Goal: Obtain resource: Download file/media

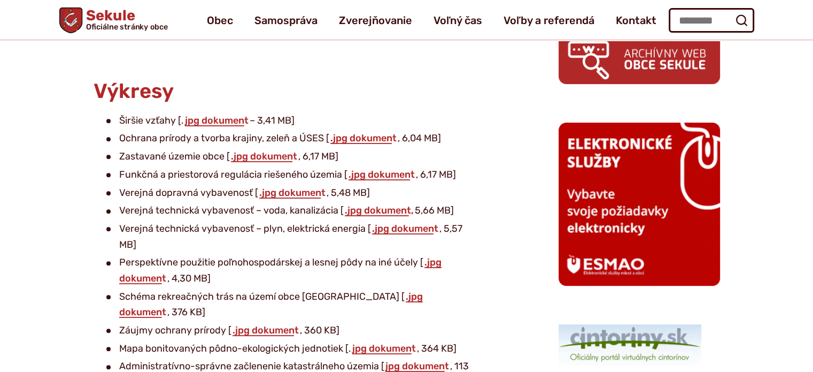
scroll to position [578, 0]
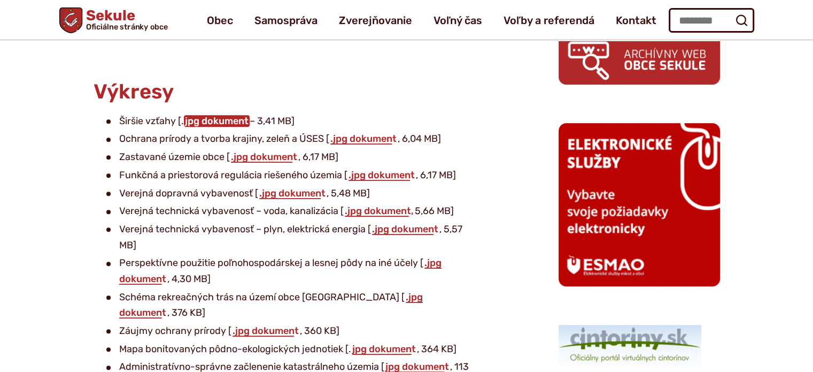
click at [221, 122] on link "jpg dokument" at bounding box center [217, 121] width 66 height 12
click at [356, 136] on link ".jpg dokument" at bounding box center [363, 139] width 68 height 12
click at [266, 160] on link ".jpg dokument" at bounding box center [264, 157] width 68 height 12
click at [376, 169] on link ".jpg dokument" at bounding box center [382, 175] width 68 height 12
click at [263, 161] on link ".jpg dokument" at bounding box center [264, 157] width 68 height 12
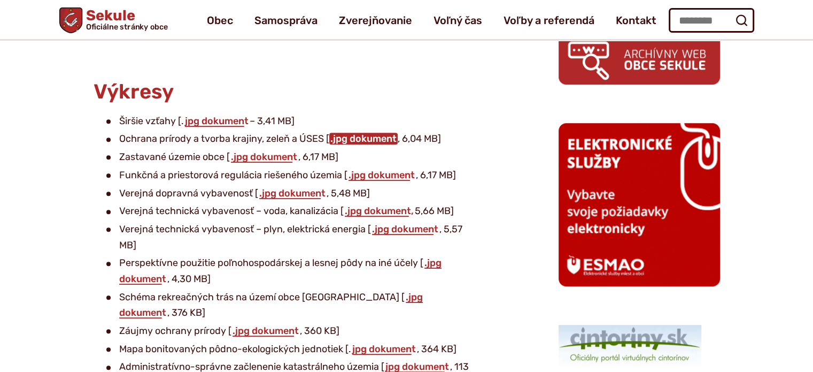
click at [348, 137] on link ".jpg dokument" at bounding box center [363, 139] width 68 height 12
click at [379, 177] on link ".jpg dokument" at bounding box center [382, 175] width 68 height 12
click at [216, 120] on link "jpg dokument" at bounding box center [217, 121] width 66 height 12
click at [355, 140] on link ".jpg dokument" at bounding box center [363, 139] width 68 height 12
click at [282, 189] on link ".jpg dokument" at bounding box center [292, 193] width 68 height 12
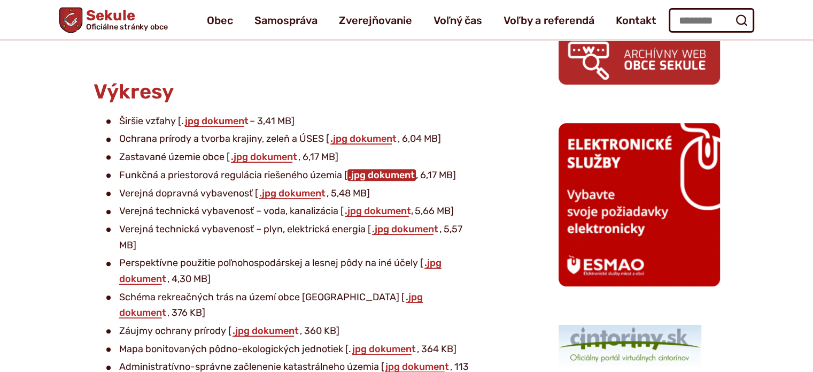
click at [368, 175] on link ".jpg dokument" at bounding box center [382, 175] width 68 height 12
click at [257, 156] on link ".jpg dokument" at bounding box center [264, 157] width 68 height 12
click at [206, 124] on link "jpg dokument" at bounding box center [217, 121] width 66 height 12
click at [274, 196] on link ".jpg dokument" at bounding box center [292, 193] width 68 height 12
click at [386, 175] on link ".jpg dokument" at bounding box center [382, 175] width 68 height 12
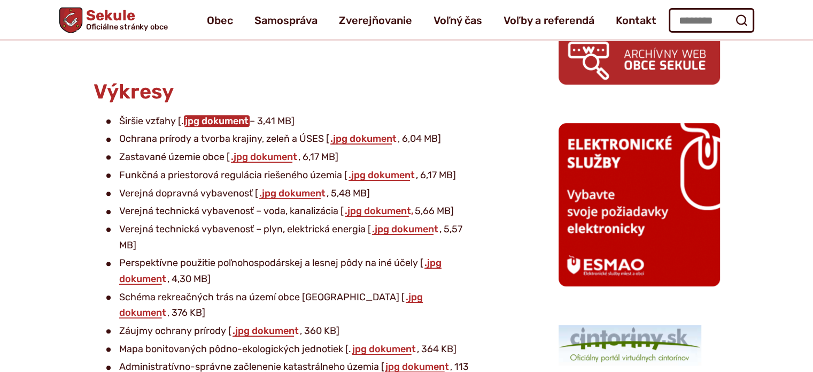
click at [207, 121] on link "jpg dokument" at bounding box center [217, 121] width 66 height 12
click at [355, 138] on link ".jpg dokument" at bounding box center [363, 139] width 68 height 12
click at [257, 158] on link ".jpg dokument" at bounding box center [264, 157] width 68 height 12
click at [364, 175] on link ".jpg dokument" at bounding box center [382, 175] width 68 height 12
click at [268, 195] on link ".jpg dokument" at bounding box center [292, 193] width 68 height 12
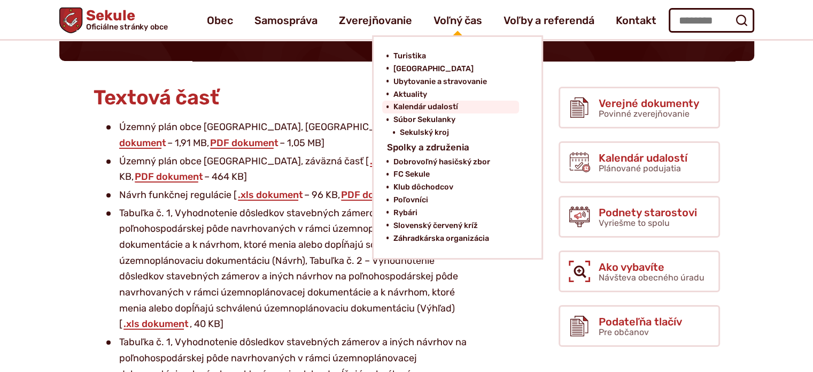
scroll to position [0, 0]
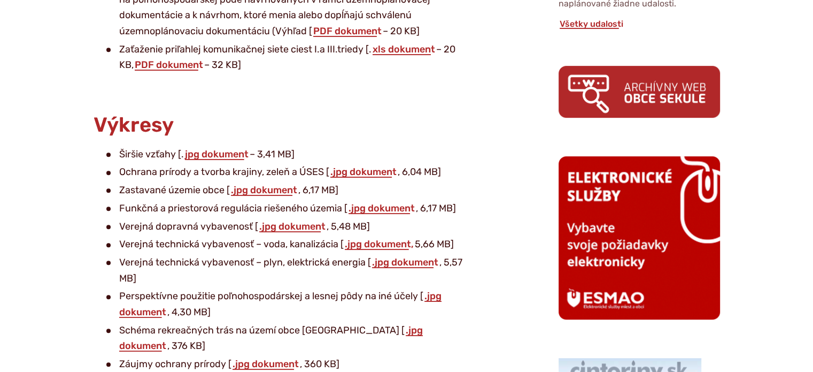
scroll to position [546, 0]
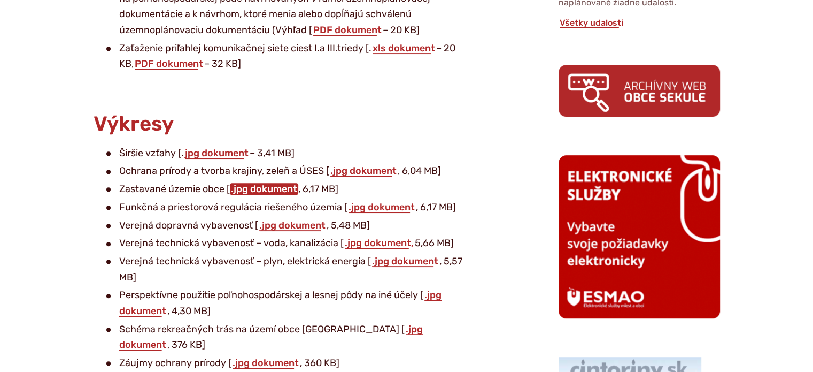
click at [245, 191] on link ".jpg dokument" at bounding box center [264, 189] width 68 height 12
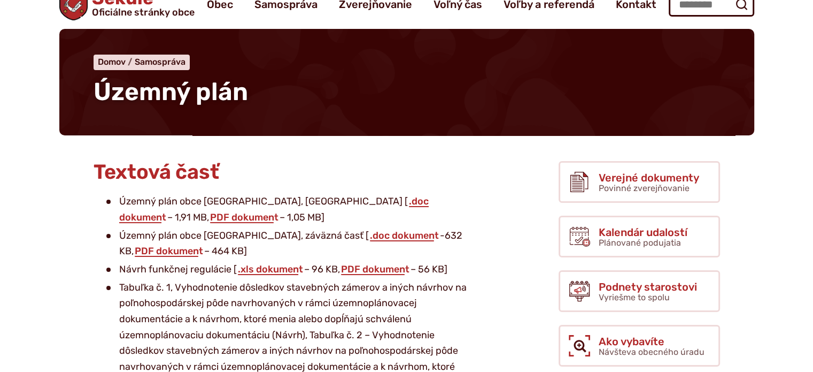
scroll to position [0, 0]
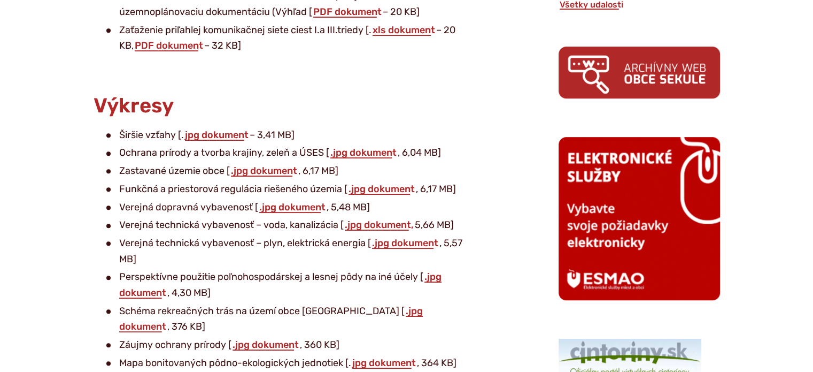
scroll to position [565, 0]
click at [365, 154] on link ".jpg dokument" at bounding box center [363, 152] width 68 height 12
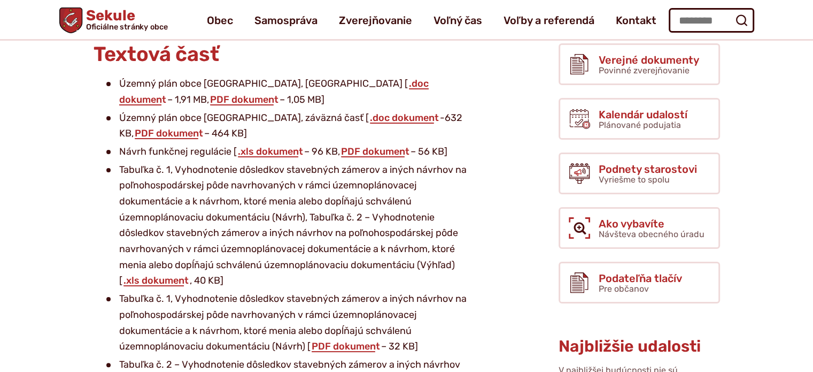
scroll to position [160, 0]
